Goal: Task Accomplishment & Management: Manage account settings

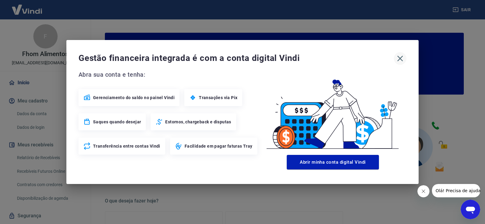
click at [402, 60] on icon "button" at bounding box center [400, 59] width 6 height 6
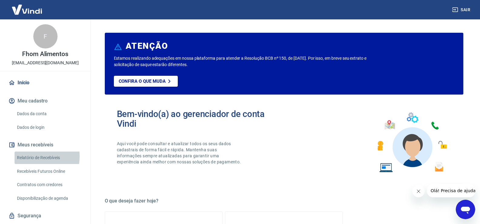
click at [27, 156] on link "Relatório de Recebíveis" at bounding box center [49, 158] width 69 height 12
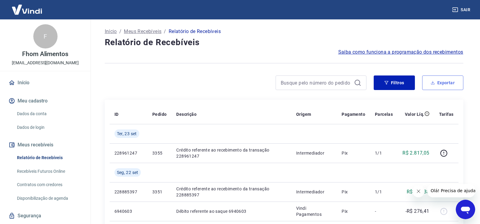
click at [437, 82] on button "Exportar" at bounding box center [442, 82] width 41 height 15
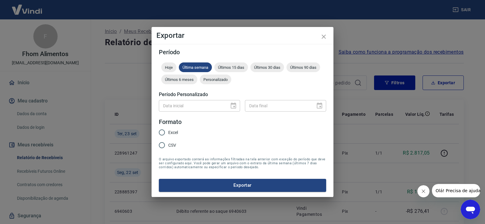
click at [165, 132] on input "Excel" at bounding box center [161, 132] width 13 height 13
radio input "true"
click at [206, 185] on button "Exportar" at bounding box center [242, 185] width 167 height 13
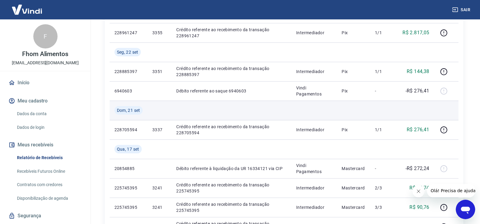
scroll to position [121, 0]
